Goal: Navigation & Orientation: Find specific page/section

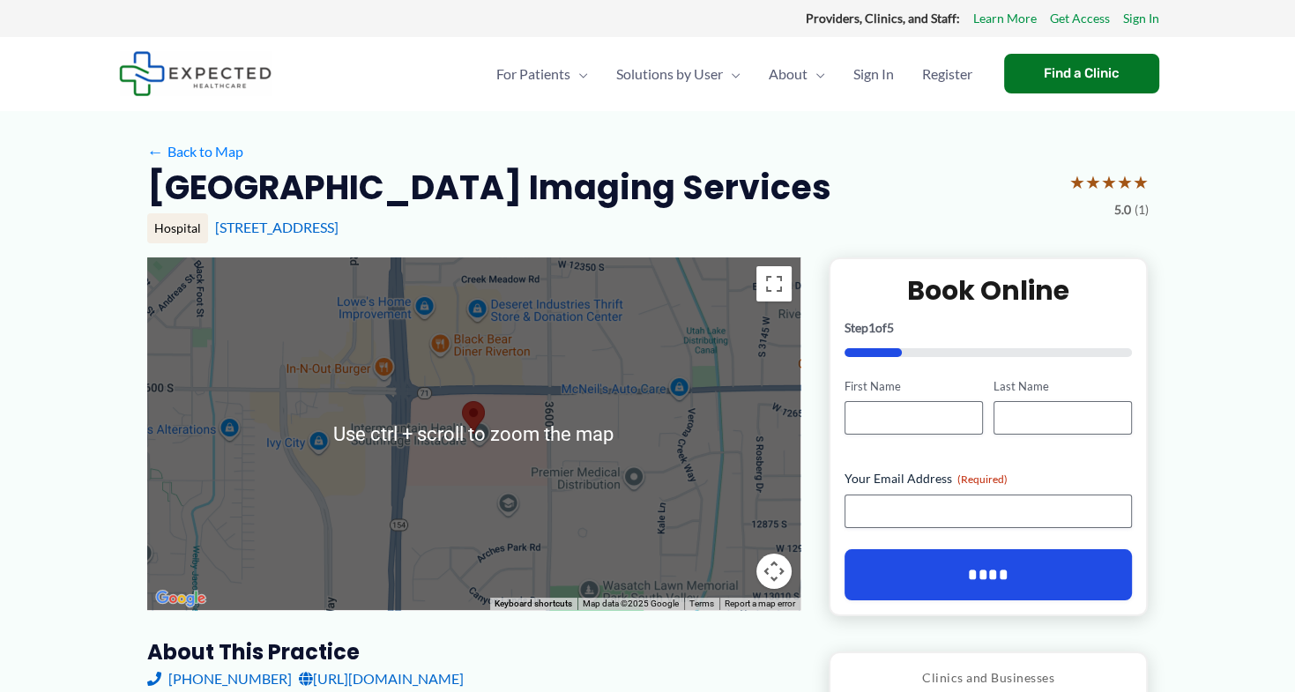
click at [813, 145] on div "← Back to Map" at bounding box center [647, 151] width 1001 height 27
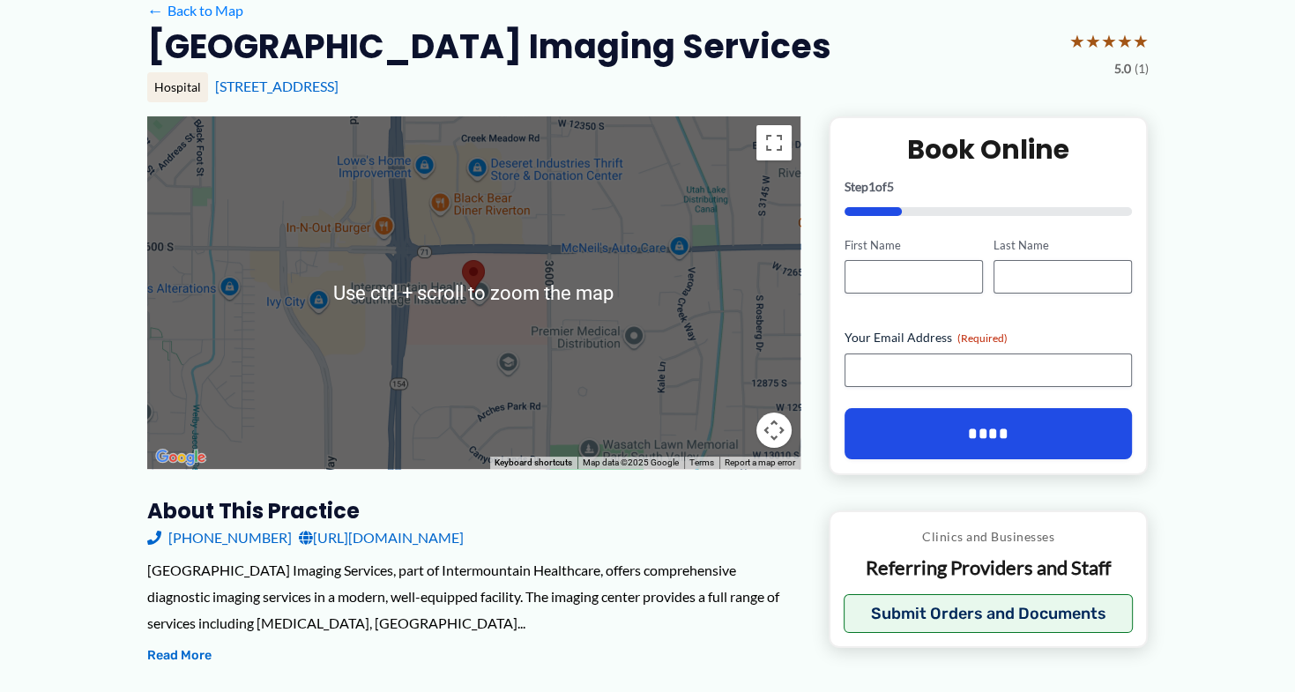
scroll to position [144, 0]
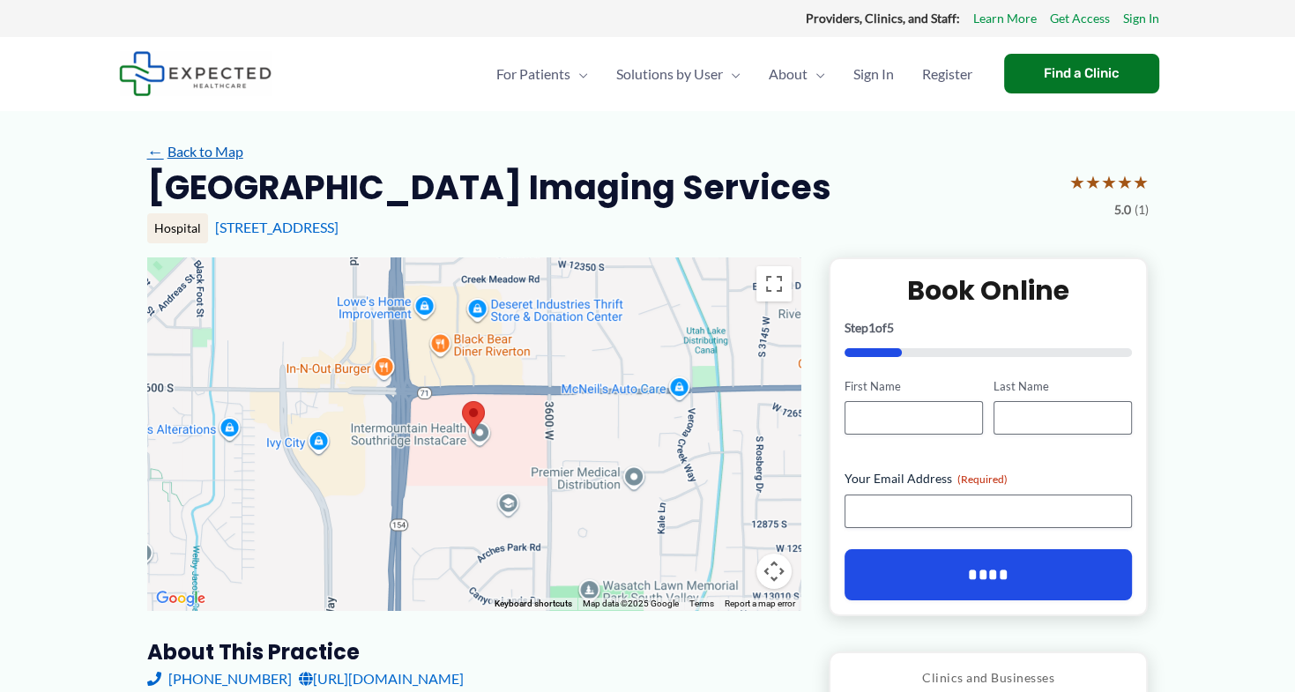
click at [187, 160] on link "← Back to Map" at bounding box center [195, 151] width 96 height 26
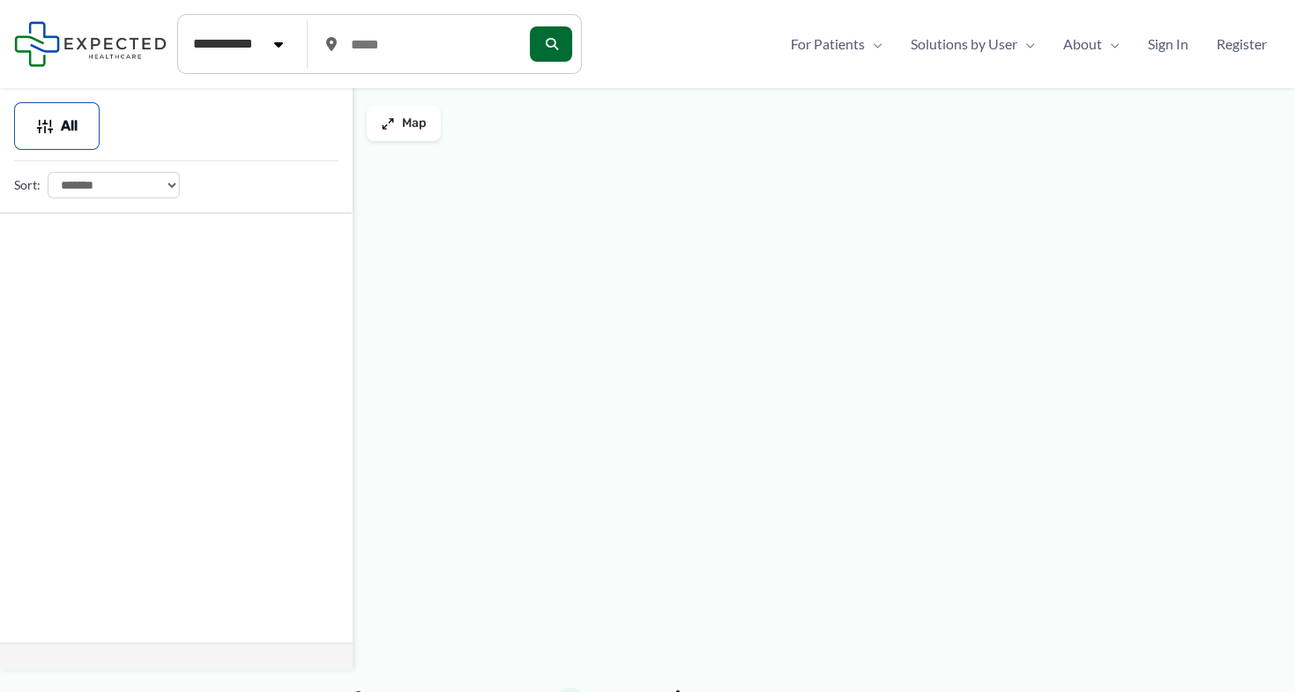
type input "*****"
